Goal: Find specific page/section: Find specific page/section

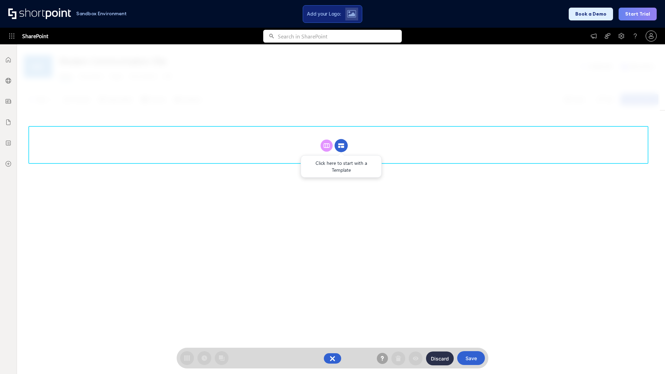
click at [341, 145] on circle at bounding box center [341, 145] width 13 height 13
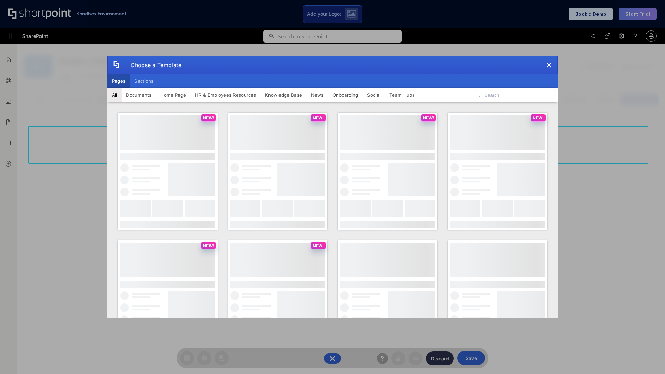
click at [118, 81] on button "Pages" at bounding box center [118, 81] width 23 height 14
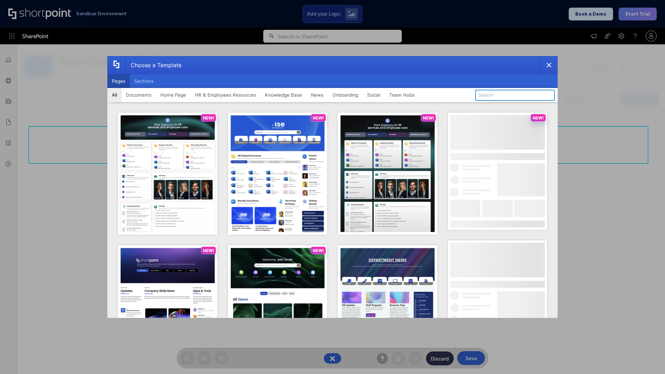
type input "Intranet Layout 5"
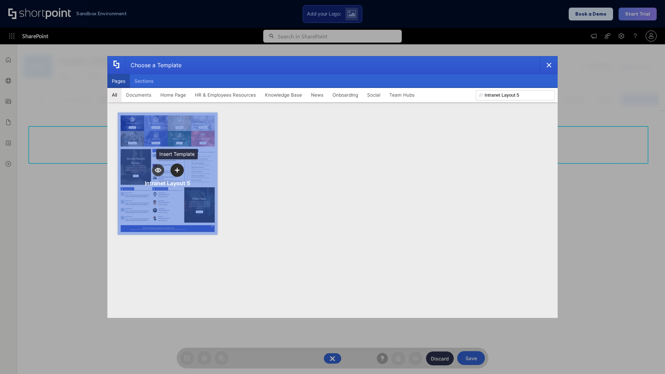
click at [177, 170] on icon "template selector" at bounding box center [177, 170] width 5 height 5
